Goal: Transaction & Acquisition: Purchase product/service

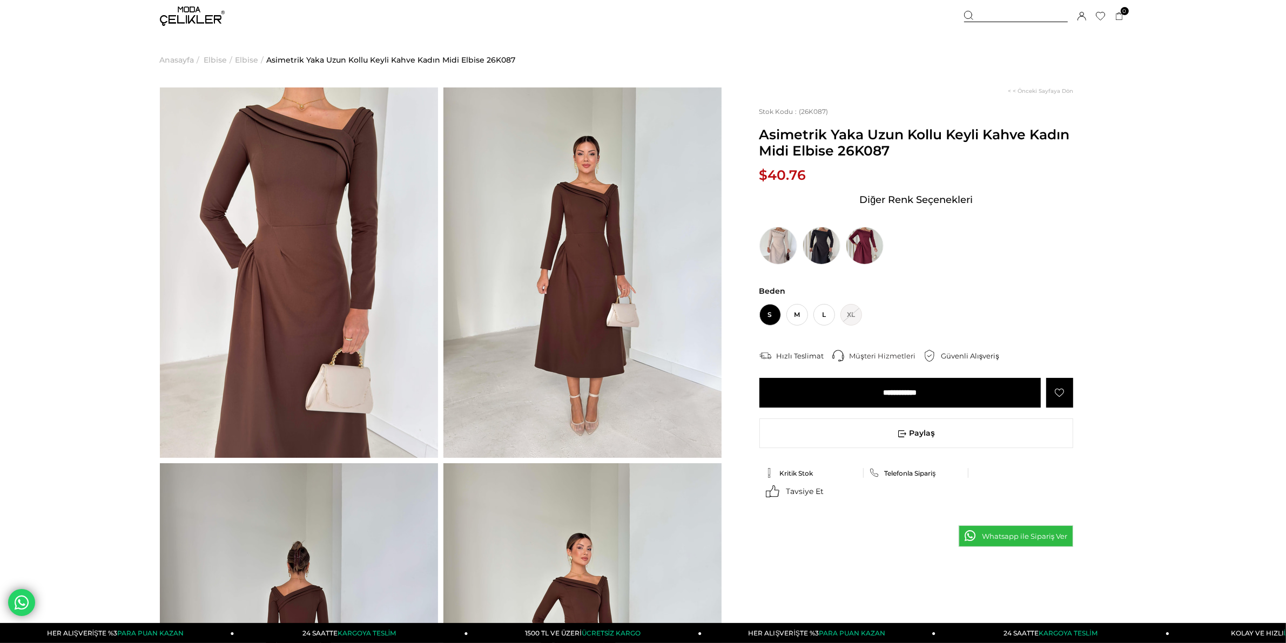
drag, startPoint x: 315, startPoint y: 238, endPoint x: 271, endPoint y: 231, distance: 44.4
click at [271, 231] on img at bounding box center [299, 273] width 278 height 371
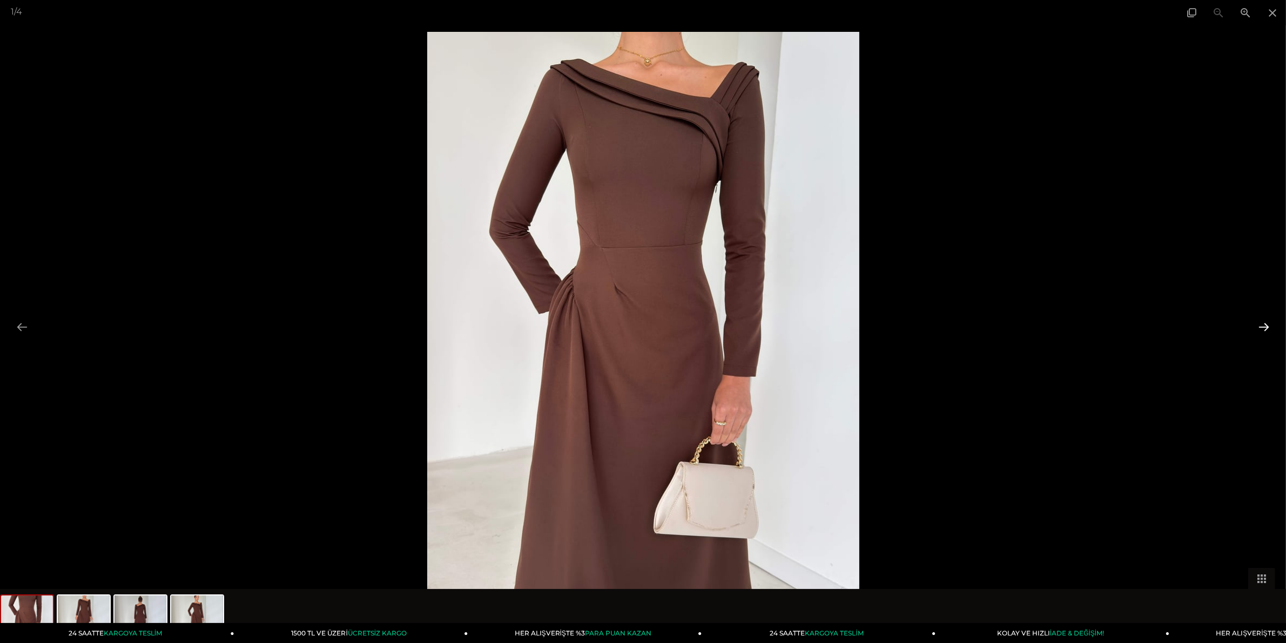
click at [1266, 324] on button at bounding box center [1264, 327] width 23 height 21
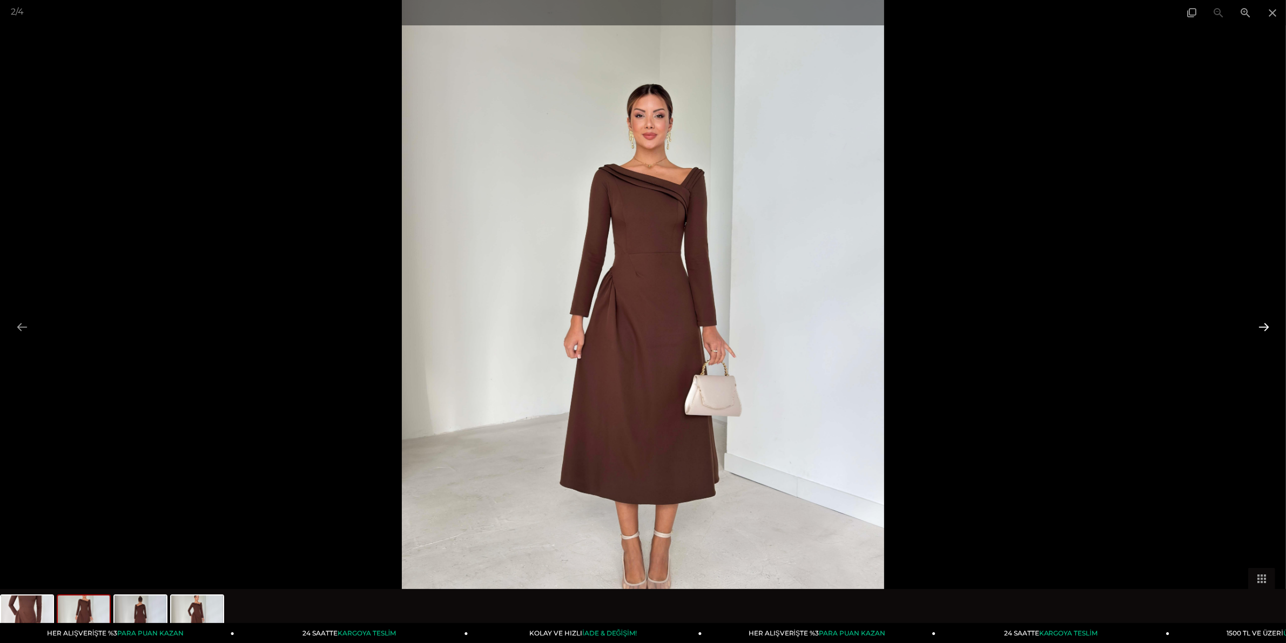
click at [1264, 326] on button at bounding box center [1264, 327] width 23 height 21
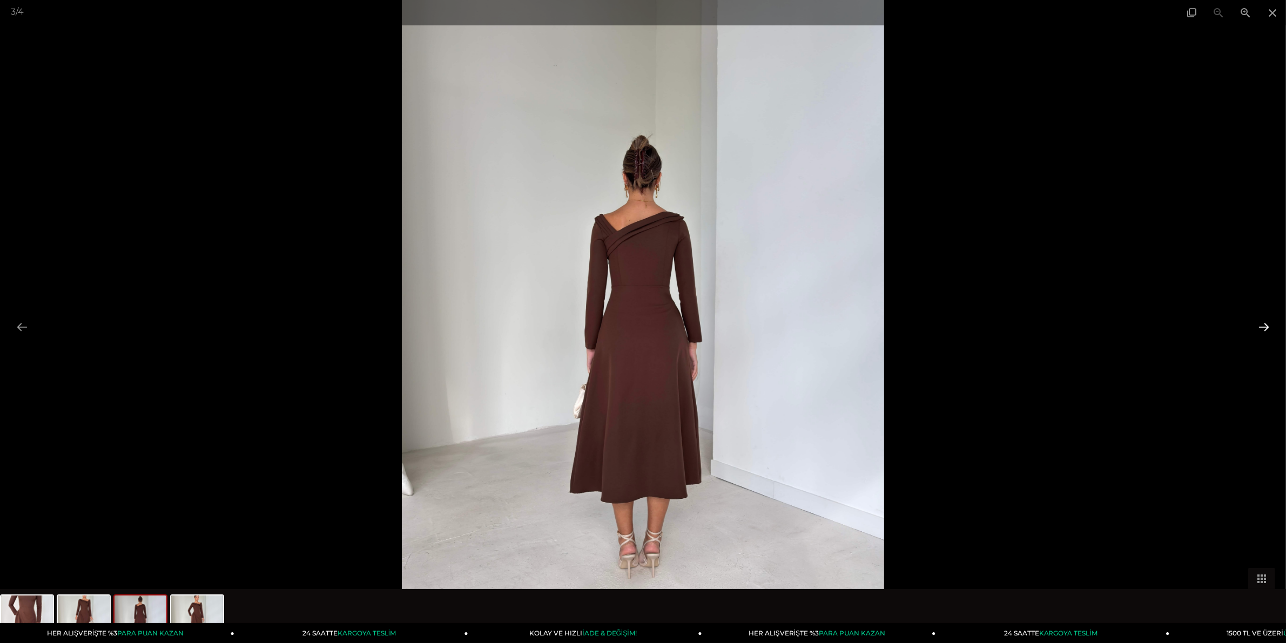
click at [1264, 326] on button at bounding box center [1264, 327] width 23 height 21
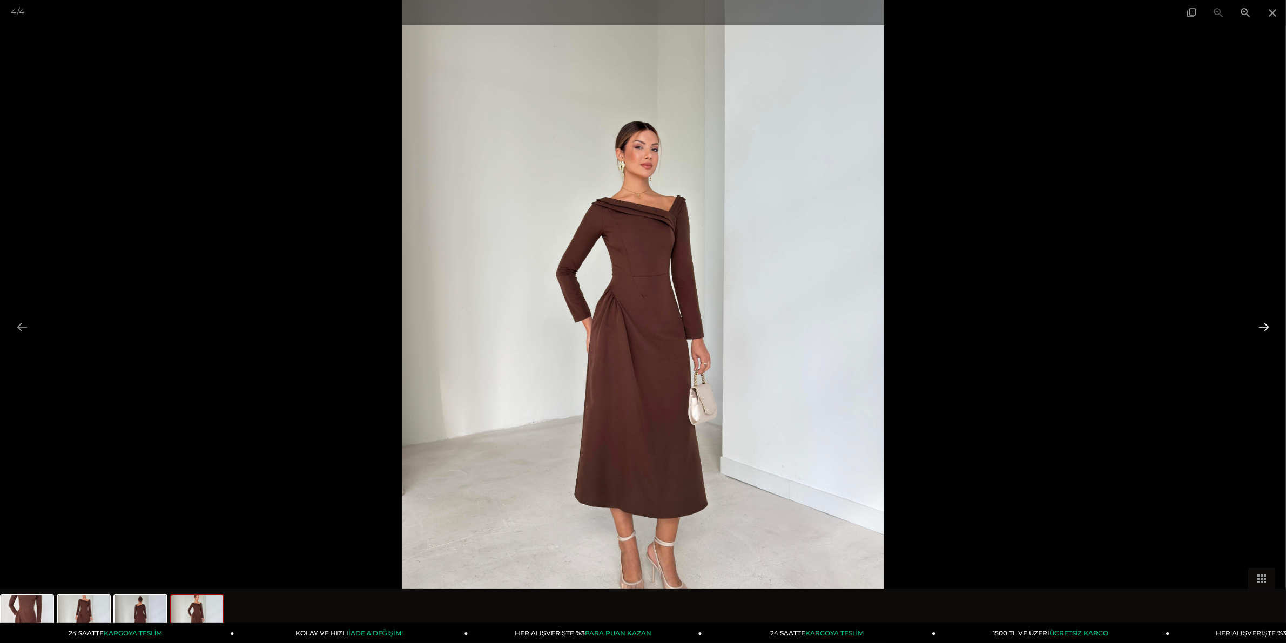
click at [1268, 331] on button at bounding box center [1264, 327] width 23 height 21
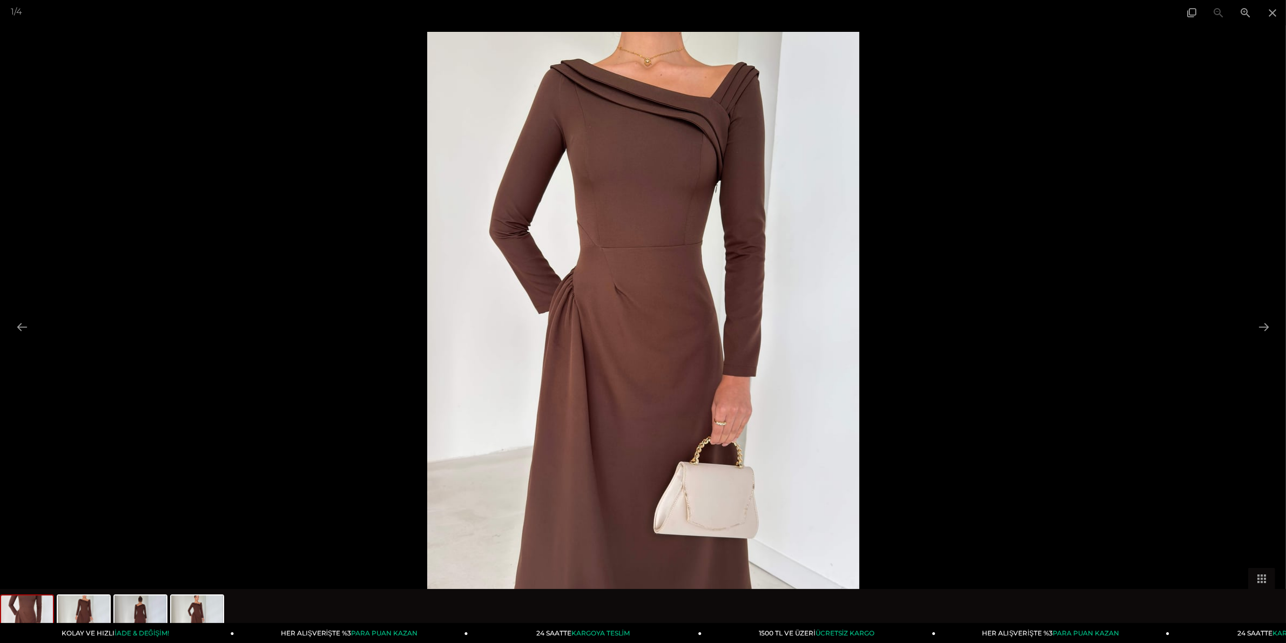
click at [332, 117] on div at bounding box center [643, 321] width 1286 height 643
click at [20, 323] on button at bounding box center [22, 327] width 23 height 21
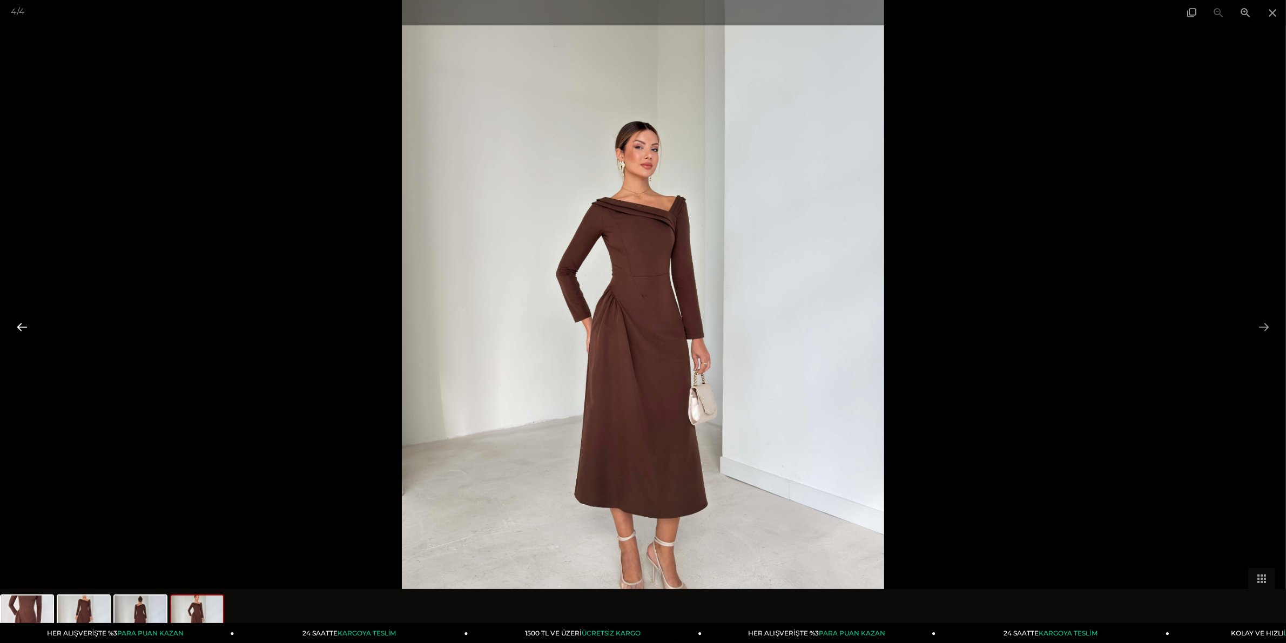
click at [20, 323] on button at bounding box center [22, 327] width 23 height 21
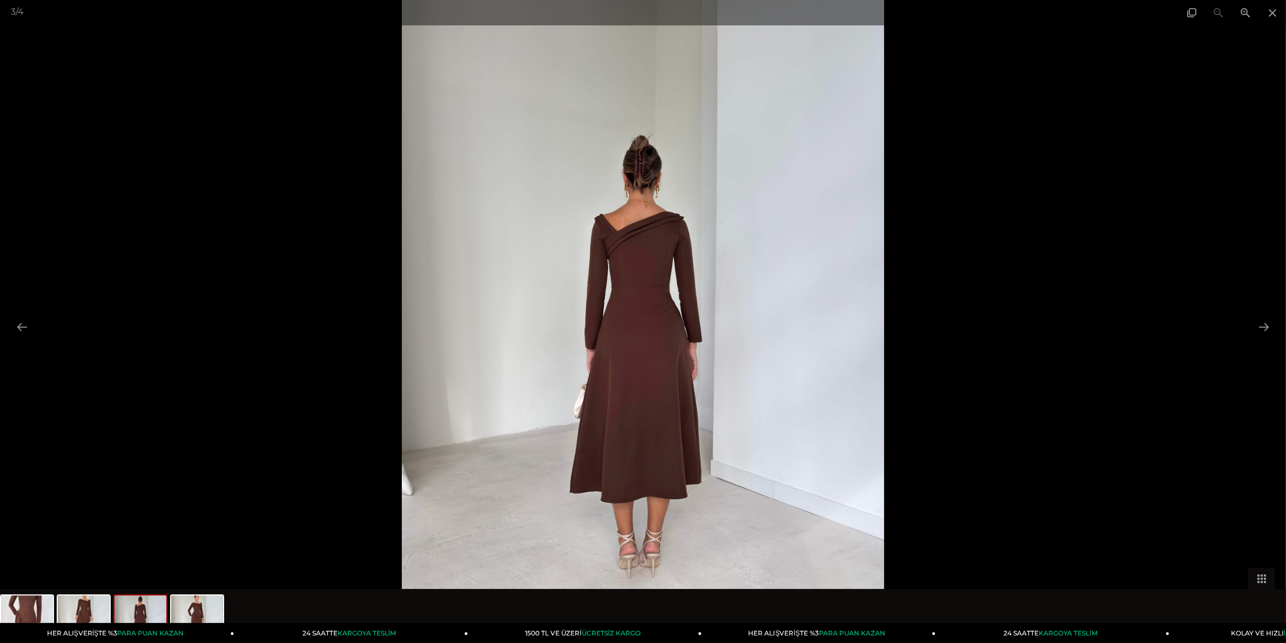
click at [625, 319] on img at bounding box center [643, 321] width 482 height 643
